Goal: Transaction & Acquisition: Purchase product/service

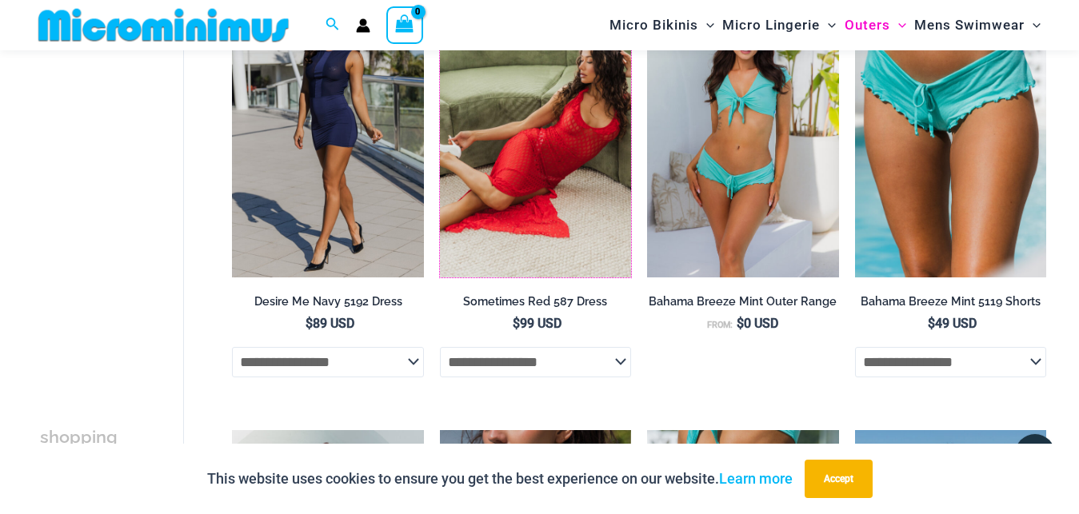
scroll to position [303, 0]
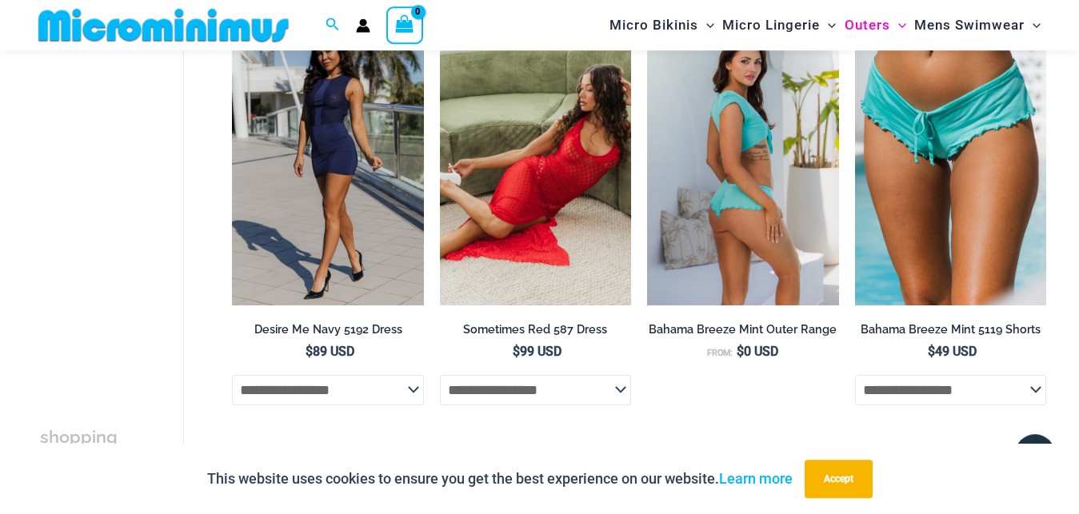
drag, startPoint x: 762, startPoint y: 126, endPoint x: 768, endPoint y: 132, distance: 8.5
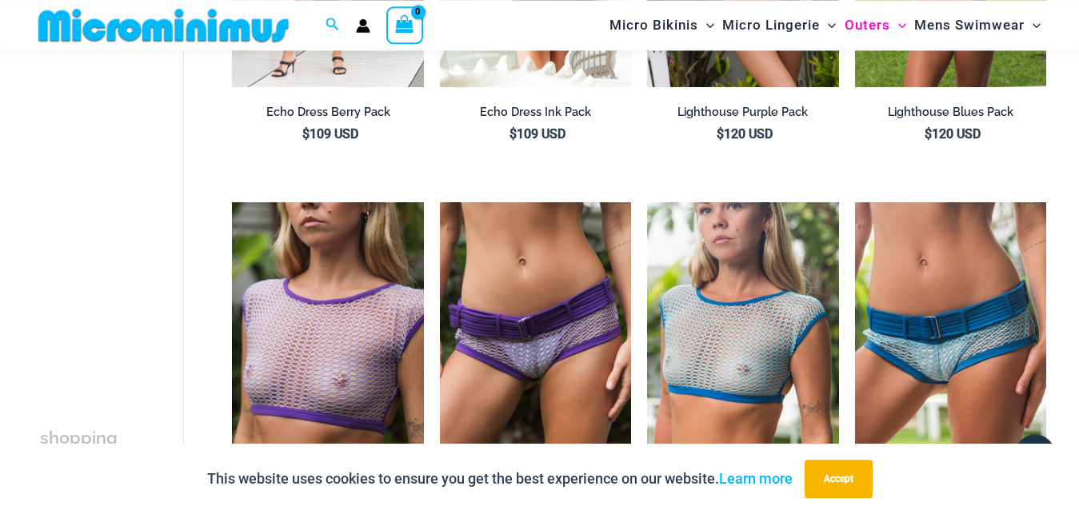
scroll to position [2324, 0]
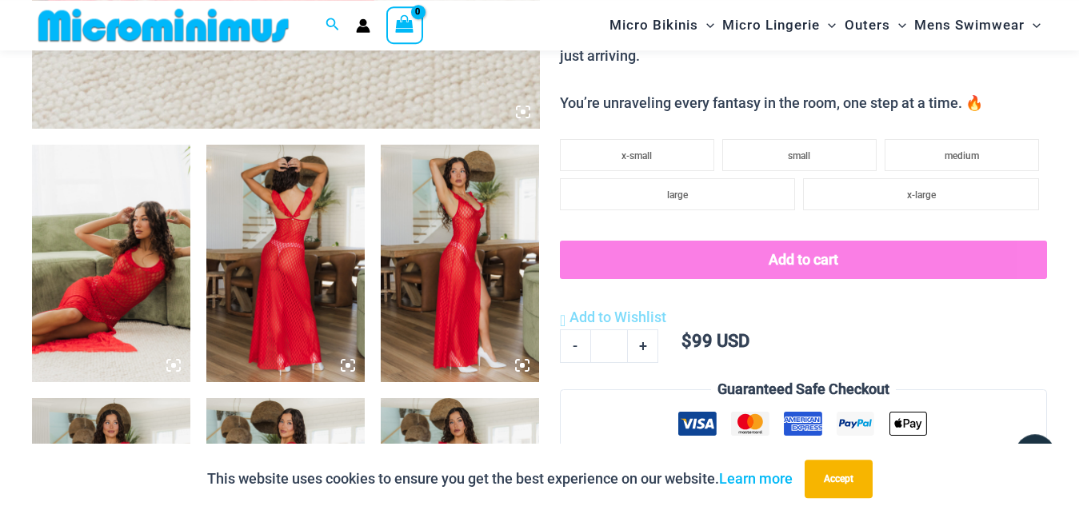
scroll to position [820, 0]
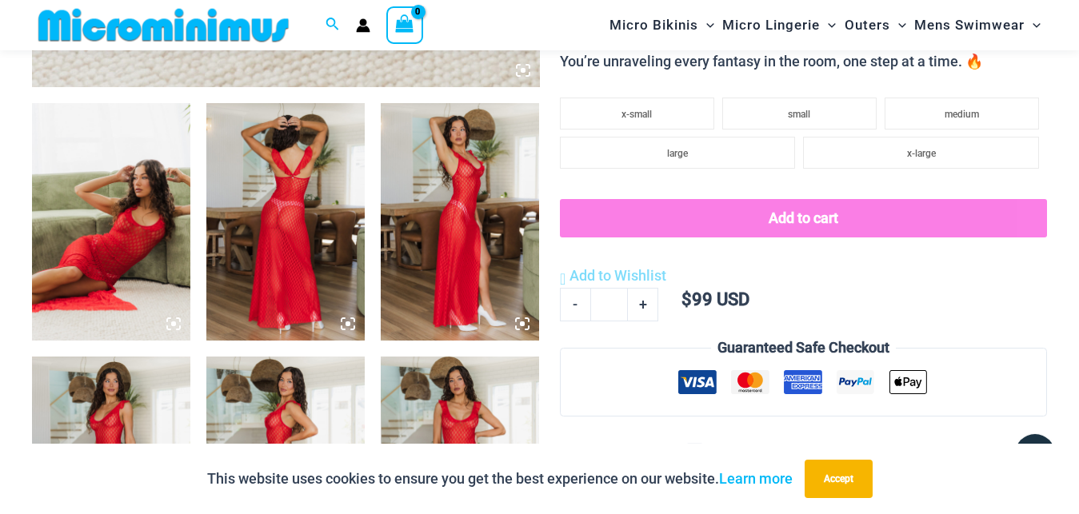
click at [134, 200] on img at bounding box center [111, 221] width 158 height 237
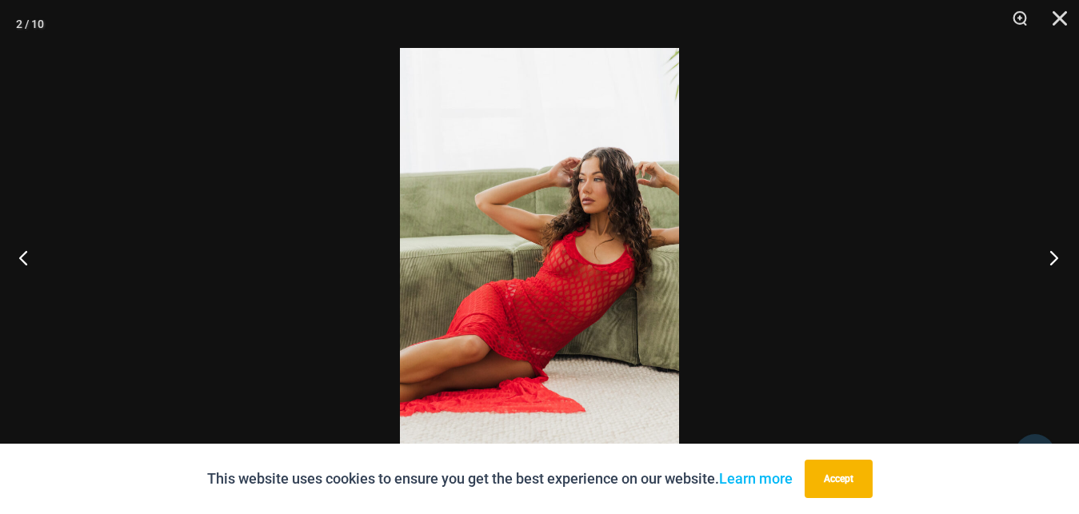
drag, startPoint x: 847, startPoint y: 481, endPoint x: 1053, endPoint y: 249, distance: 309.8
click at [847, 480] on button "Accept" at bounding box center [838, 479] width 68 height 38
click at [1053, 249] on button "Next" at bounding box center [1049, 257] width 60 height 80
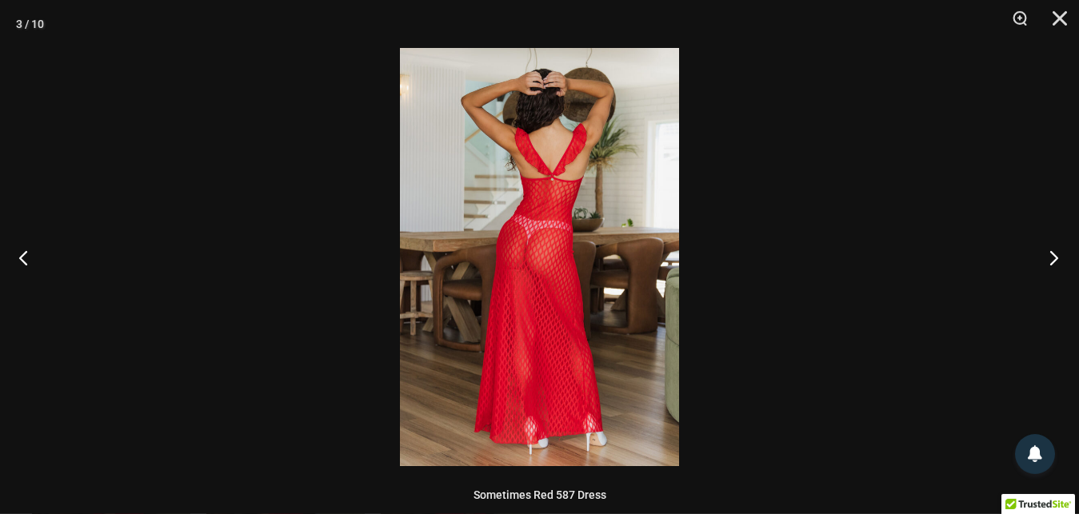
click at [1054, 249] on button "Next" at bounding box center [1049, 257] width 60 height 80
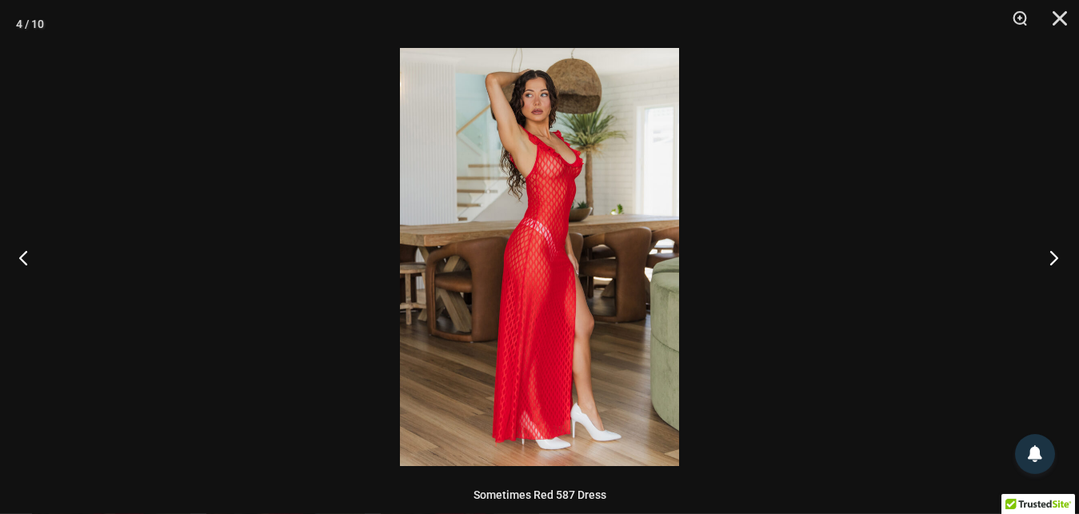
click at [1054, 249] on button "Next" at bounding box center [1049, 257] width 60 height 80
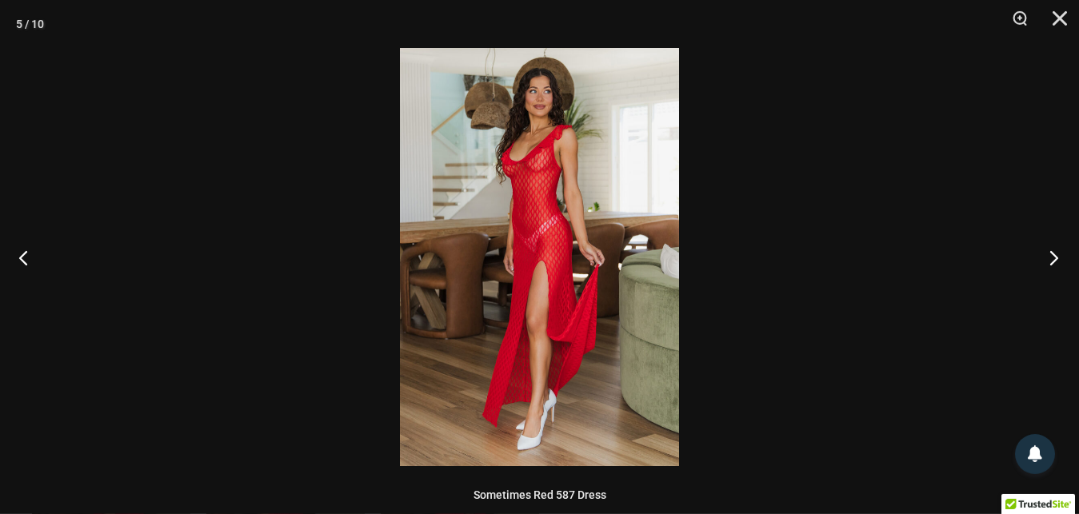
click at [1040, 263] on button "Next" at bounding box center [1049, 257] width 60 height 80
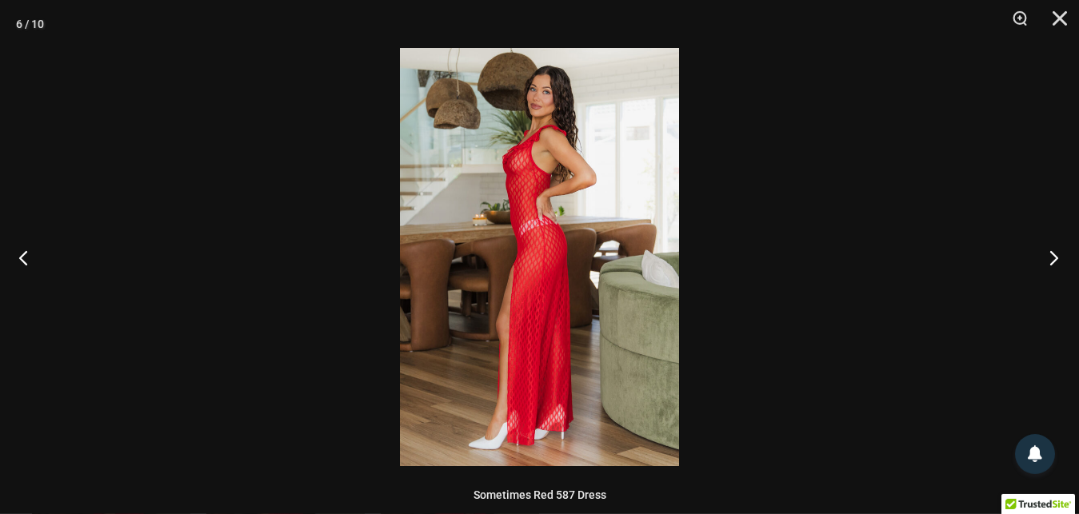
click at [1040, 263] on button "Next" at bounding box center [1049, 257] width 60 height 80
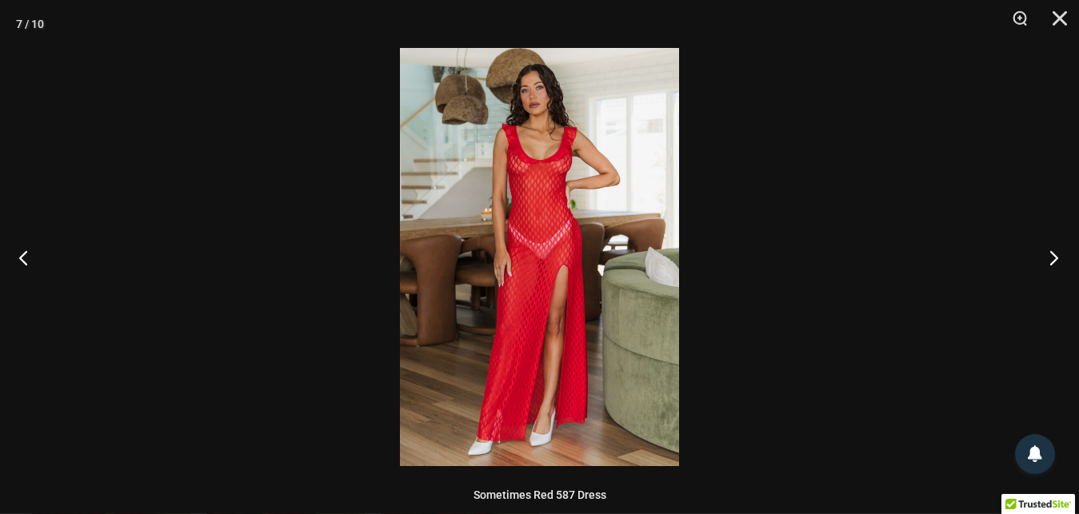
click at [1059, 250] on button "Next" at bounding box center [1049, 257] width 60 height 80
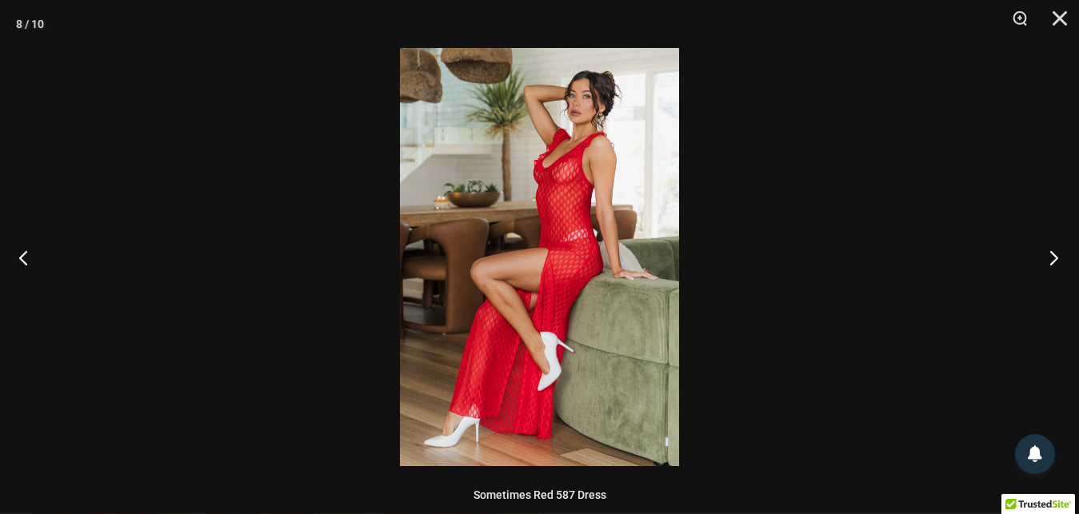
click at [1058, 250] on button "Next" at bounding box center [1049, 257] width 60 height 80
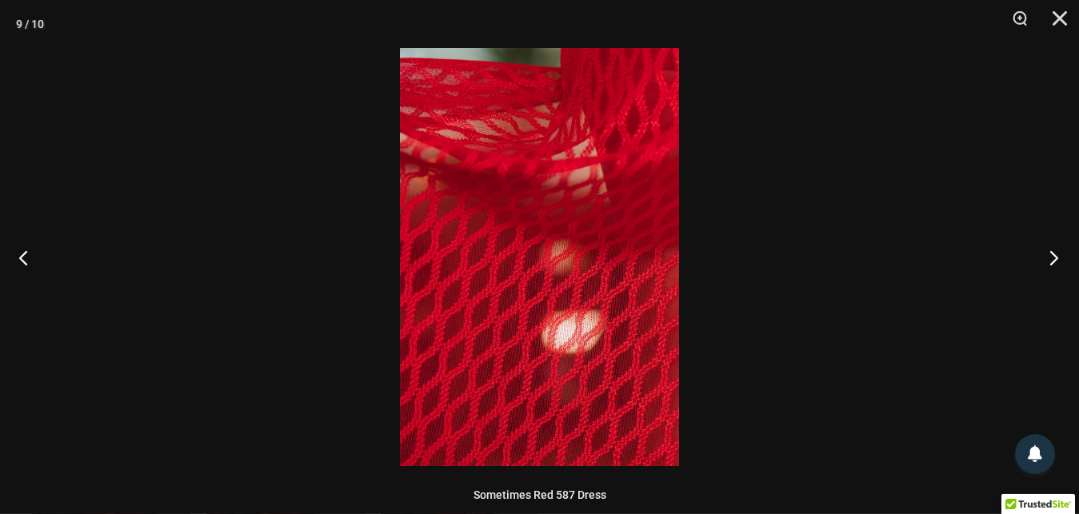
click at [1058, 250] on button "Next" at bounding box center [1049, 257] width 60 height 80
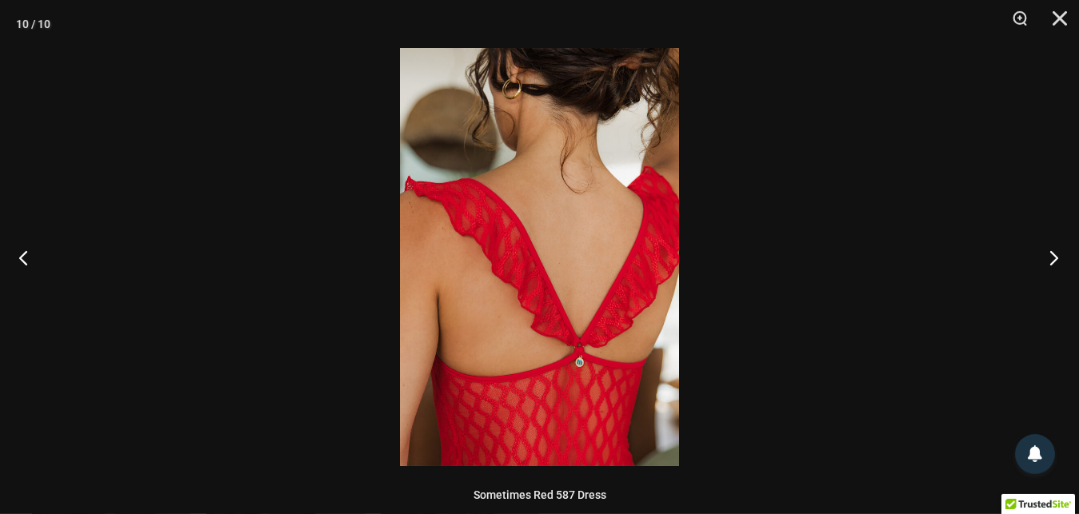
click at [1058, 250] on button "Next" at bounding box center [1049, 257] width 60 height 80
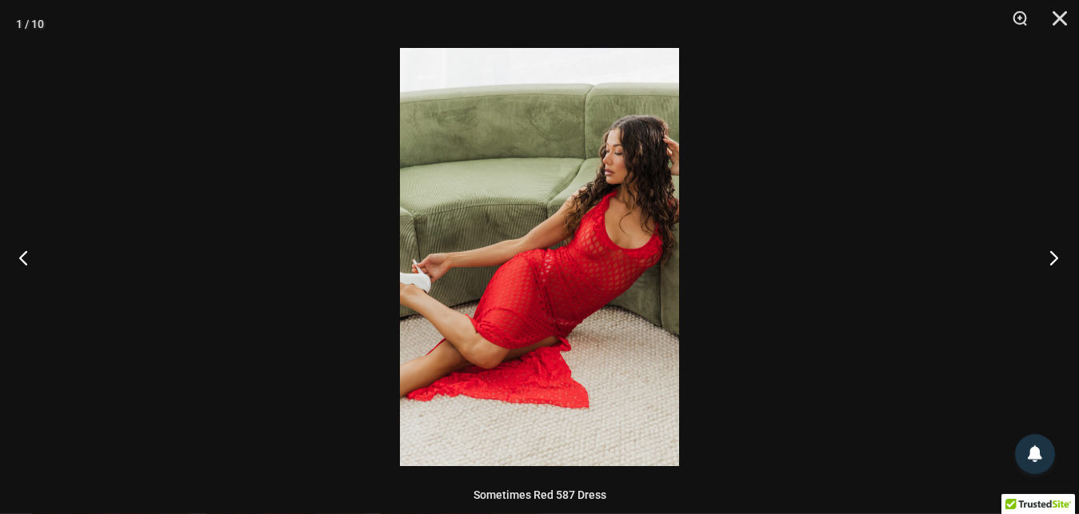
click at [1056, 250] on button "Next" at bounding box center [1049, 257] width 60 height 80
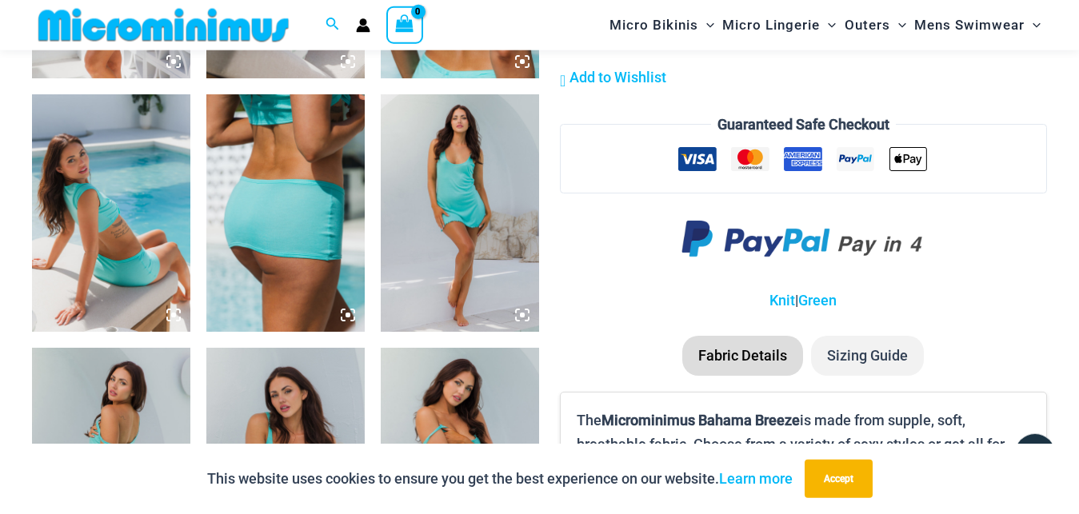
scroll to position [1796, 0]
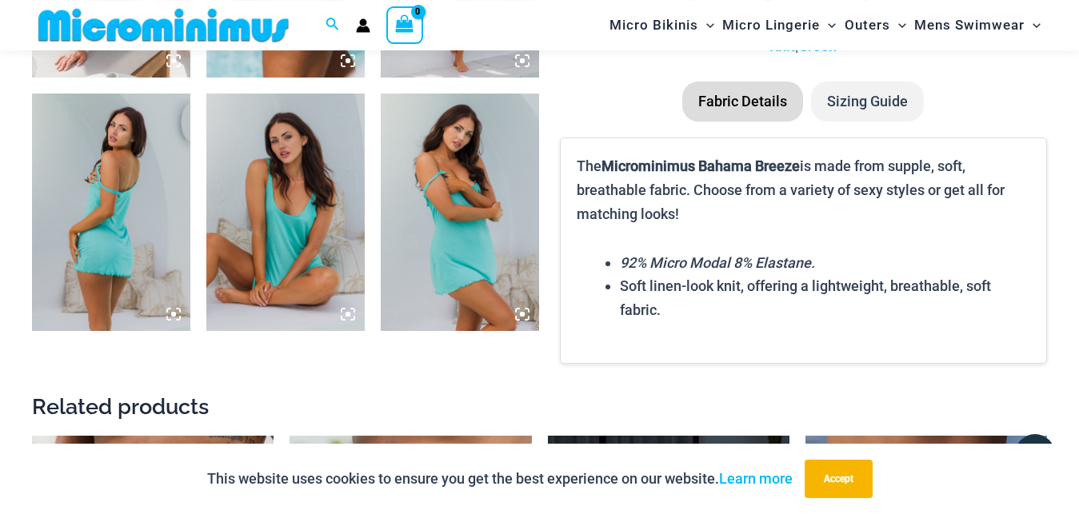
click at [313, 152] on img at bounding box center [285, 212] width 158 height 237
